Goal: Find specific page/section: Find specific page/section

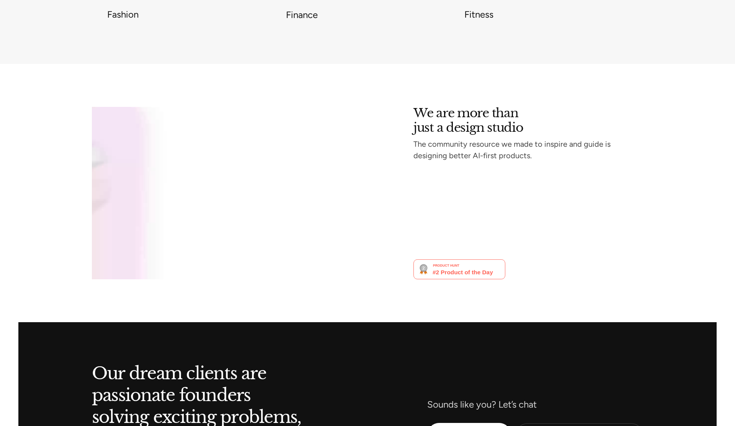
scroll to position [3143, 0]
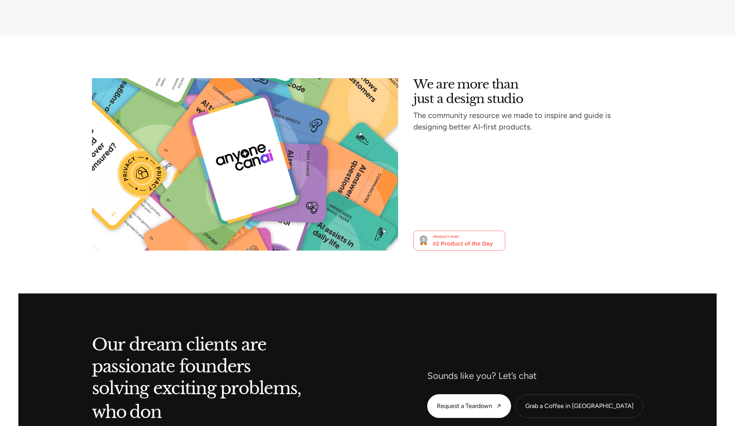
click at [447, 250] on div at bounding box center [367, 271] width 735 height 43
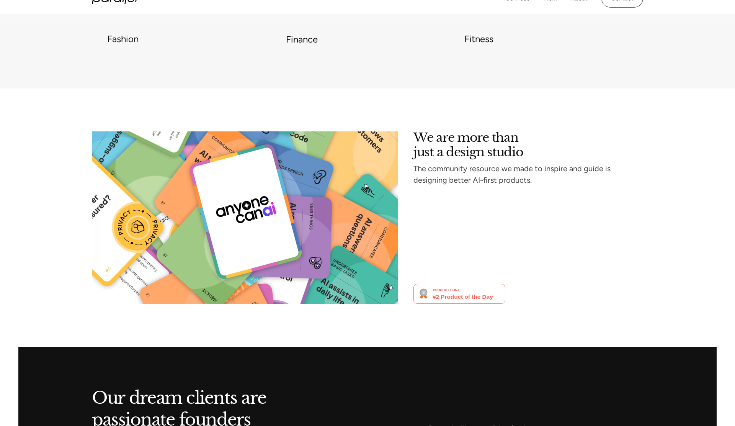
scroll to position [3414, 0]
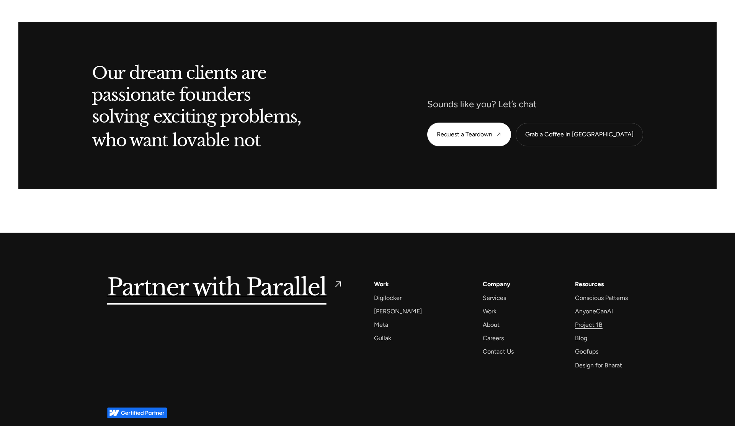
click at [601, 319] on div "Project 1B" at bounding box center [589, 324] width 28 height 10
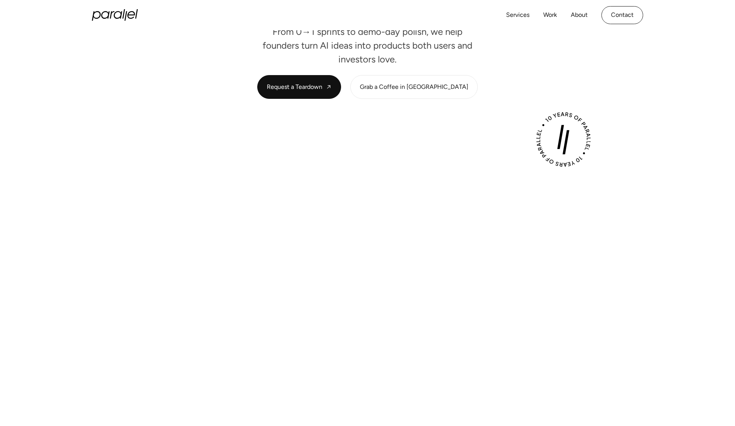
scroll to position [0, 0]
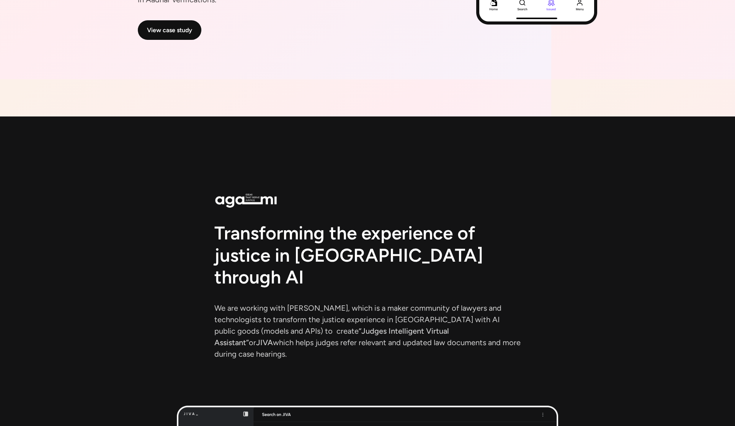
scroll to position [1356, 0]
